Goal: Task Accomplishment & Management: Use online tool/utility

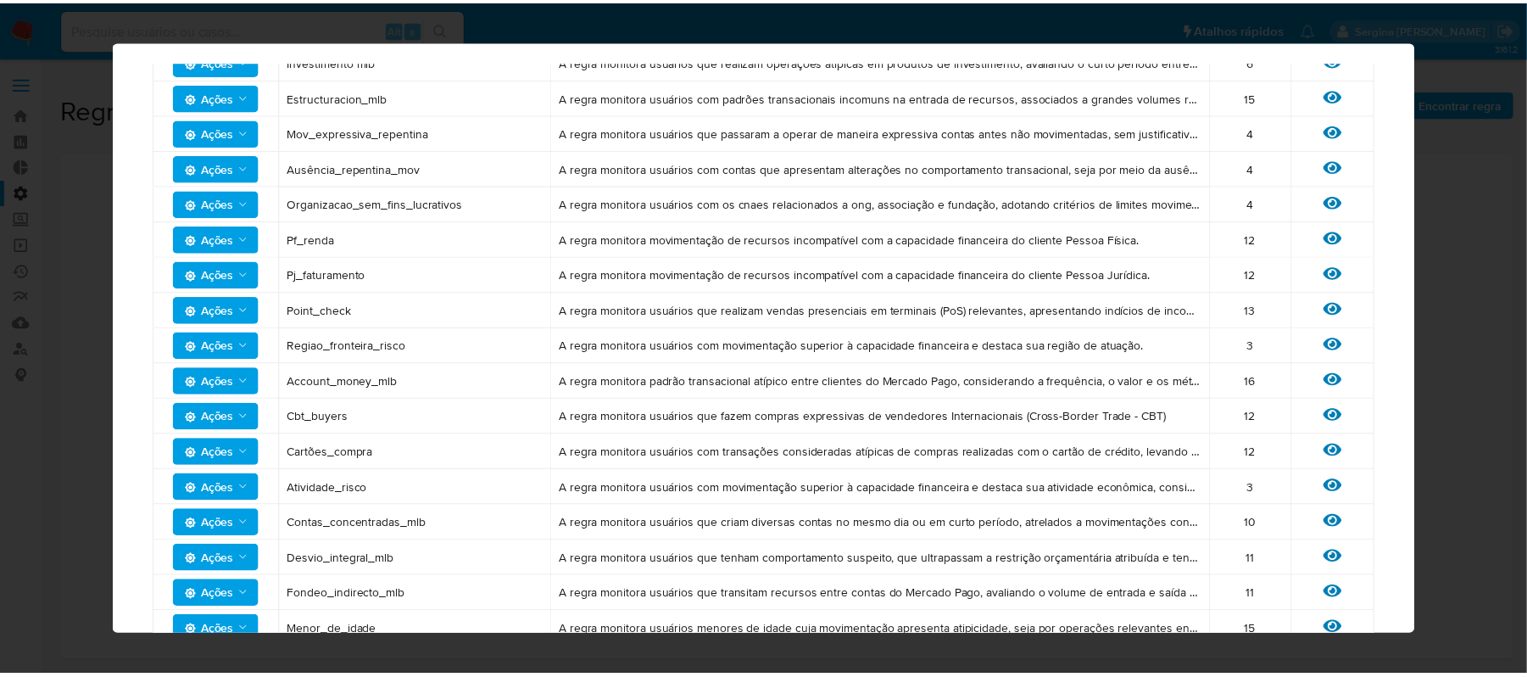
scroll to position [1601, 0]
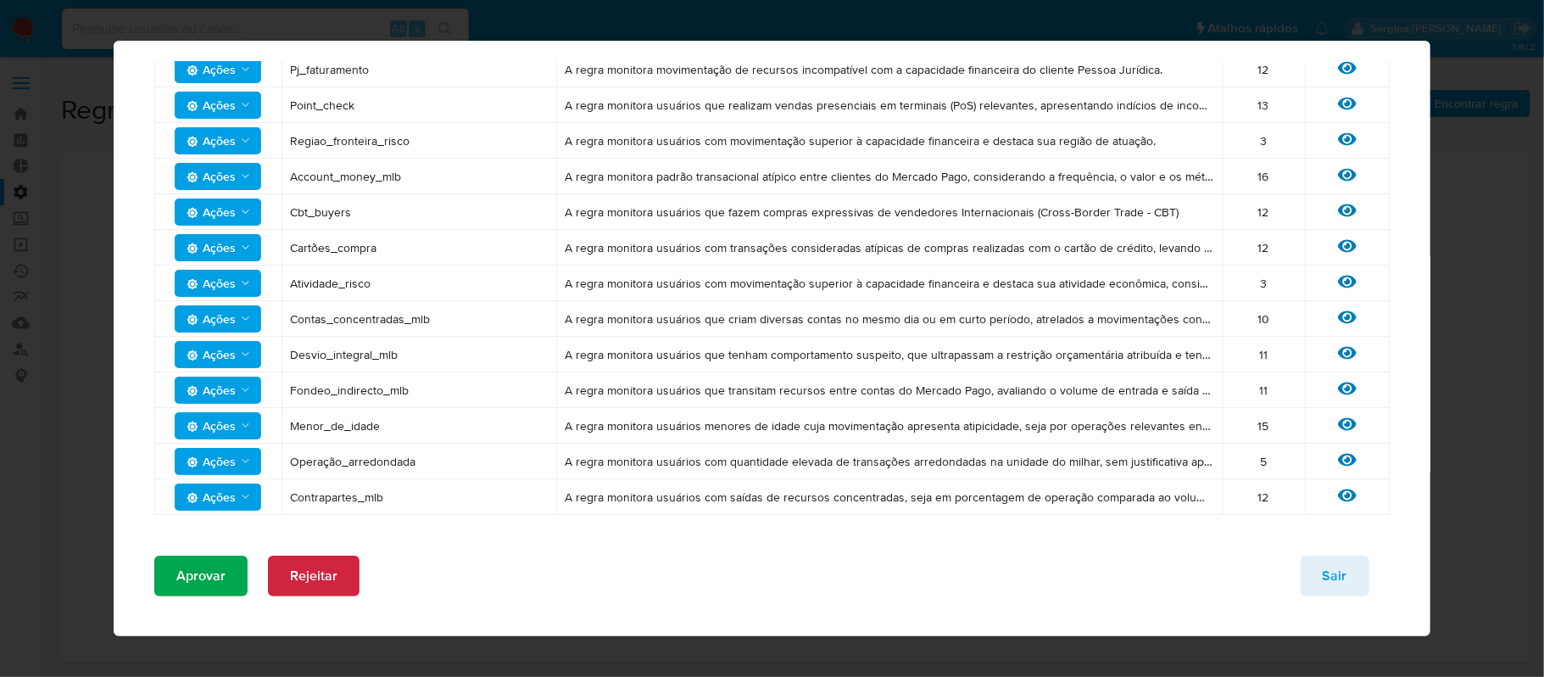
click at [225, 571] on button "Aprovar" at bounding box center [200, 575] width 93 height 41
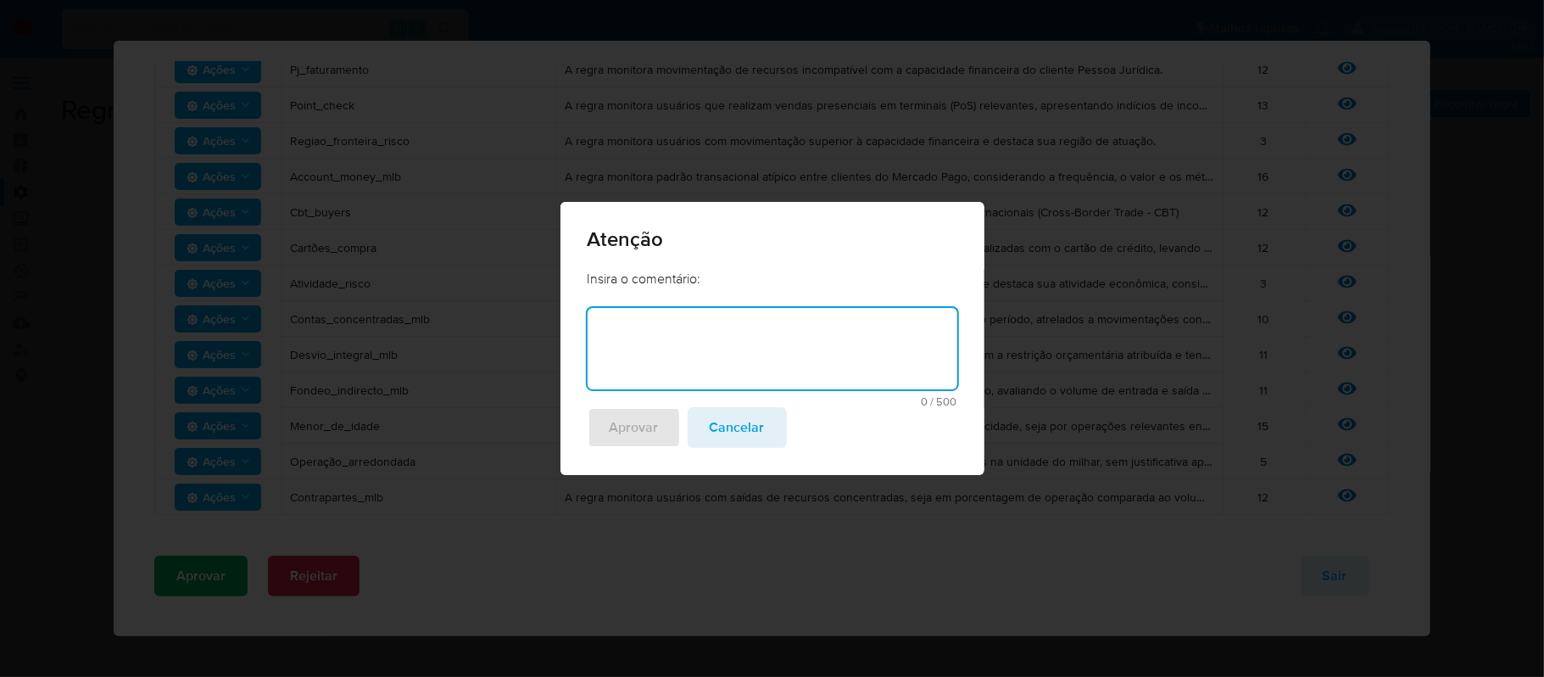
click at [688, 356] on textarea at bounding box center [773, 348] width 370 height 81
type textarea "Prospecto de Regras"
click at [645, 425] on span "Aprovar" at bounding box center [634, 427] width 49 height 37
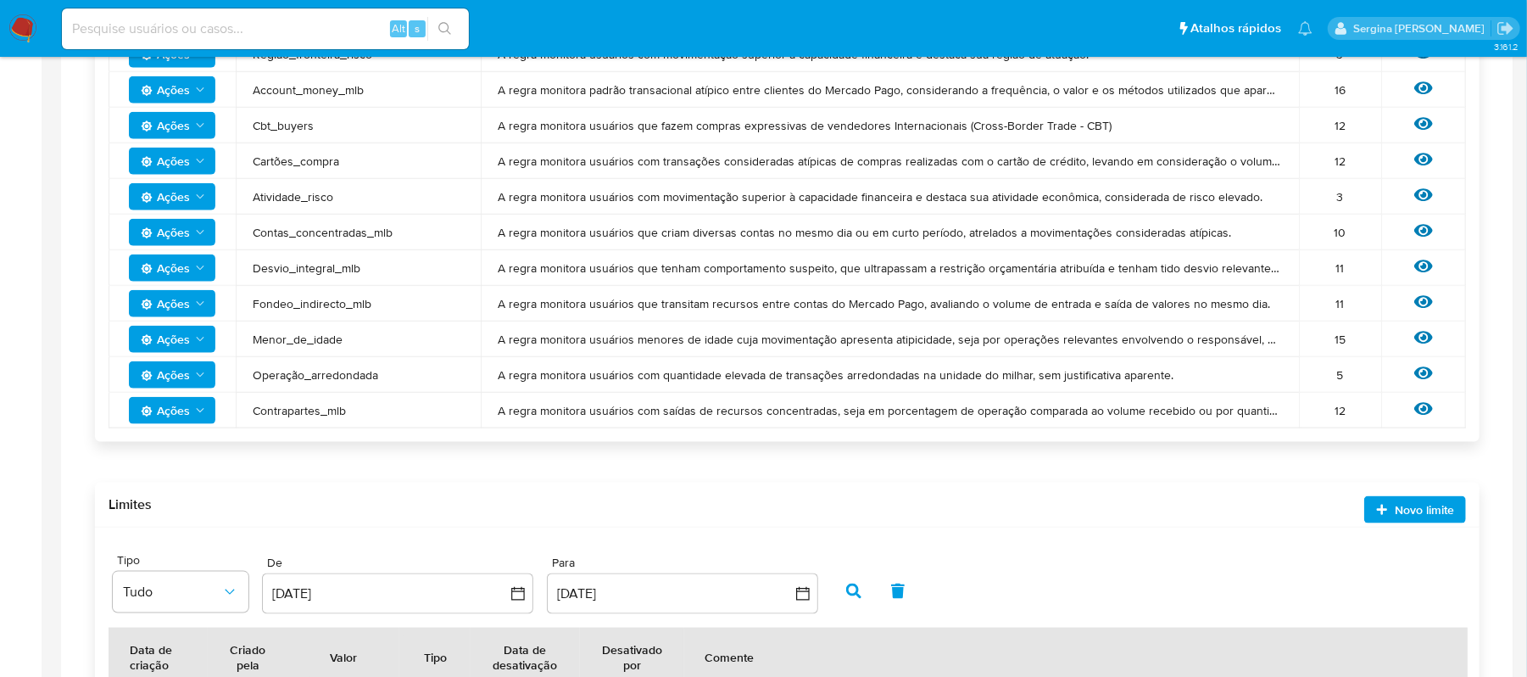
scroll to position [788, 0]
